Goal: Task Accomplishment & Management: Manage account settings

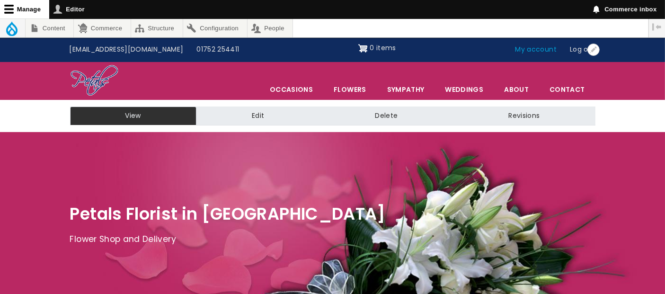
click at [550, 52] on link "My account" at bounding box center [536, 50] width 55 height 18
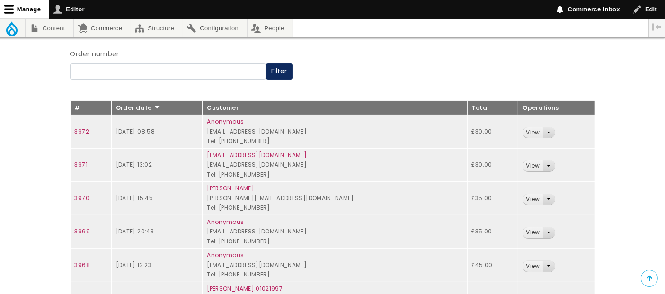
scroll to position [158, 0]
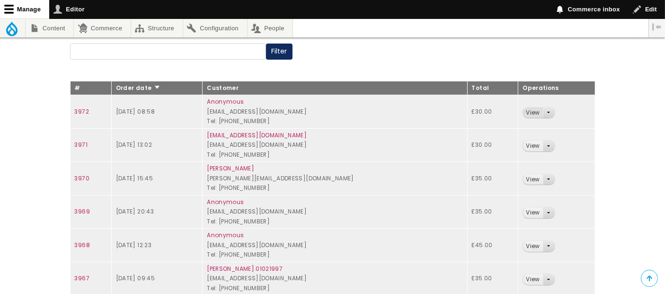
click at [535, 114] on link "View" at bounding box center [532, 113] width 19 height 11
